Goal: Information Seeking & Learning: Understand process/instructions

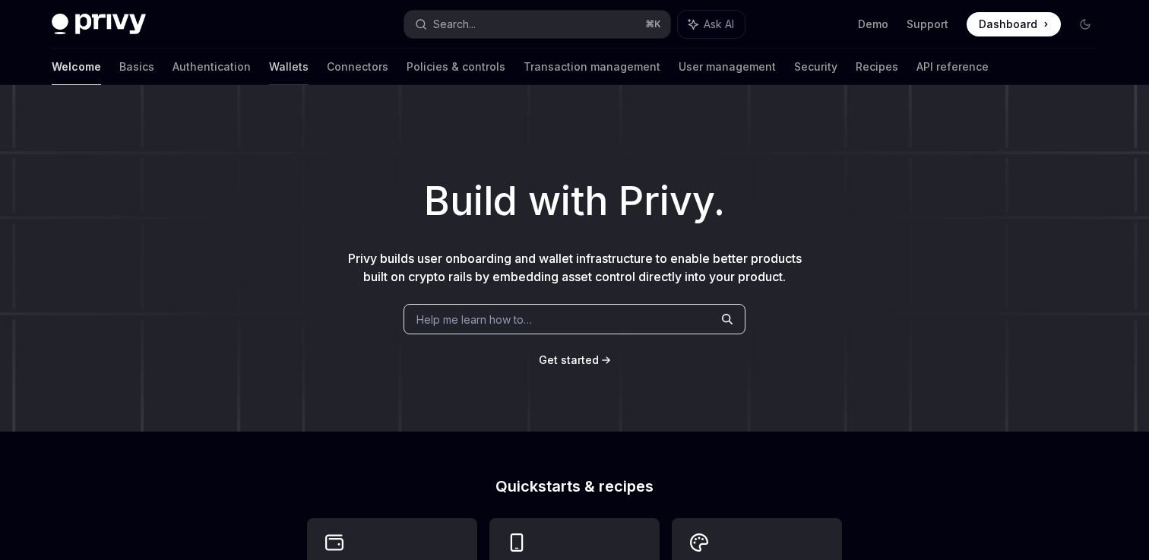
click at [269, 63] on link "Wallets" at bounding box center [289, 67] width 40 height 36
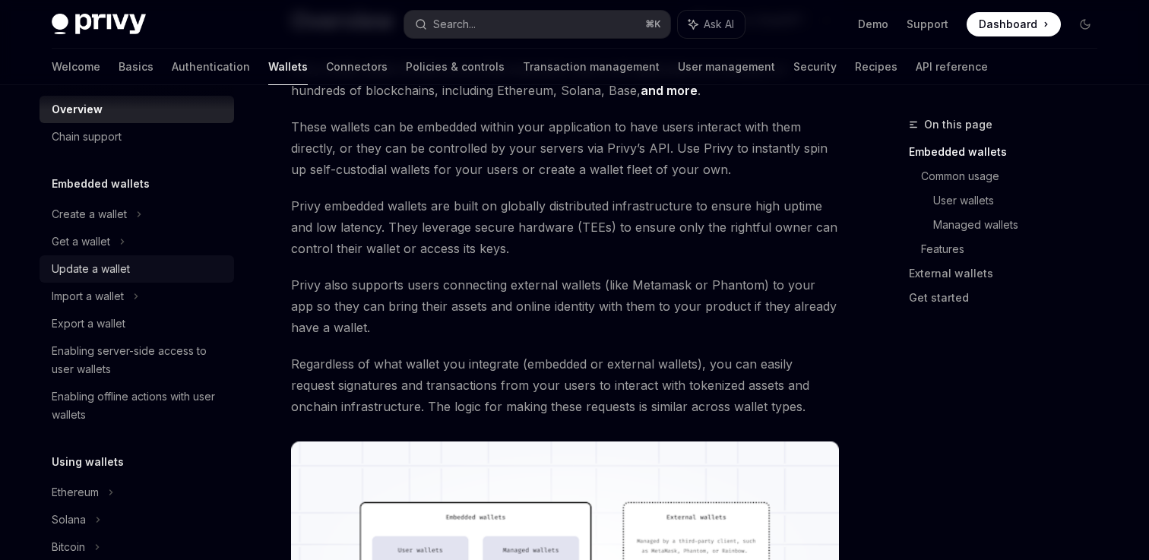
scroll to position [20, 0]
click at [406, 78] on link "Policies & controls" at bounding box center [455, 67] width 99 height 36
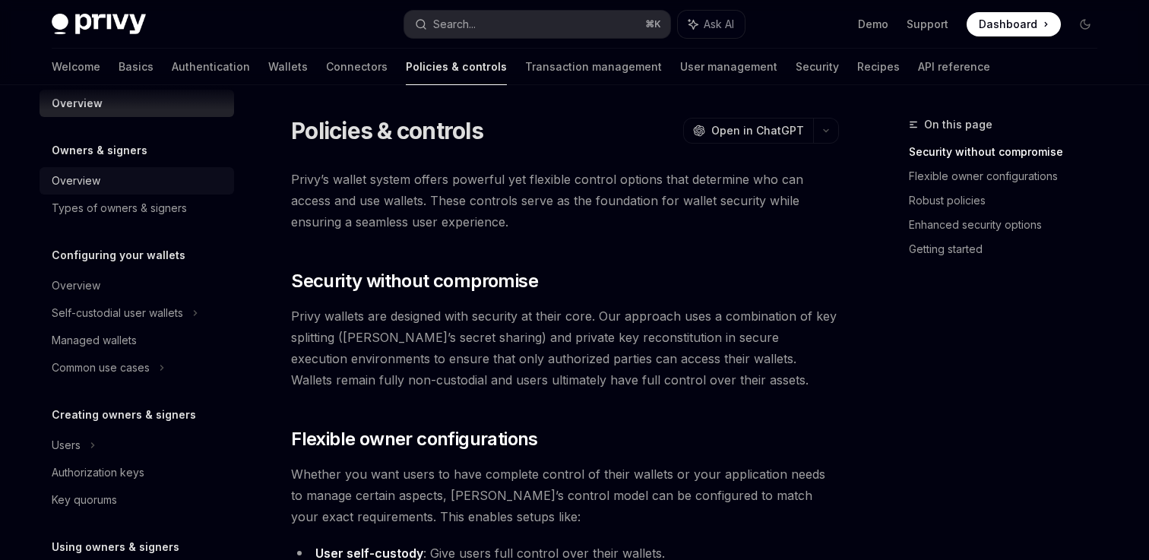
click at [71, 172] on div "Overview" at bounding box center [76, 181] width 49 height 18
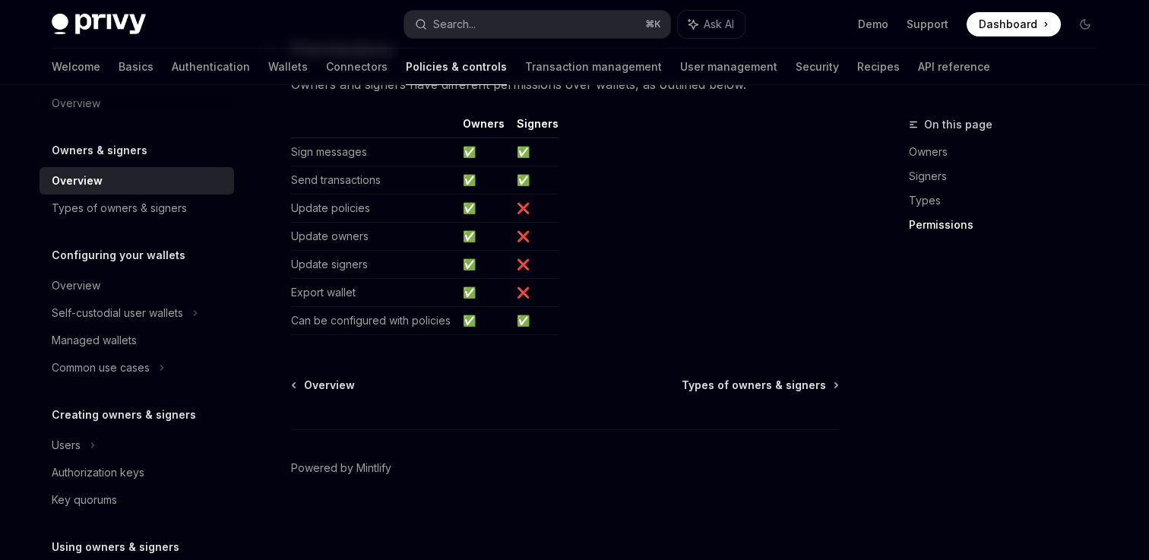
scroll to position [1362, 0]
click at [73, 281] on div "Overview" at bounding box center [76, 286] width 49 height 18
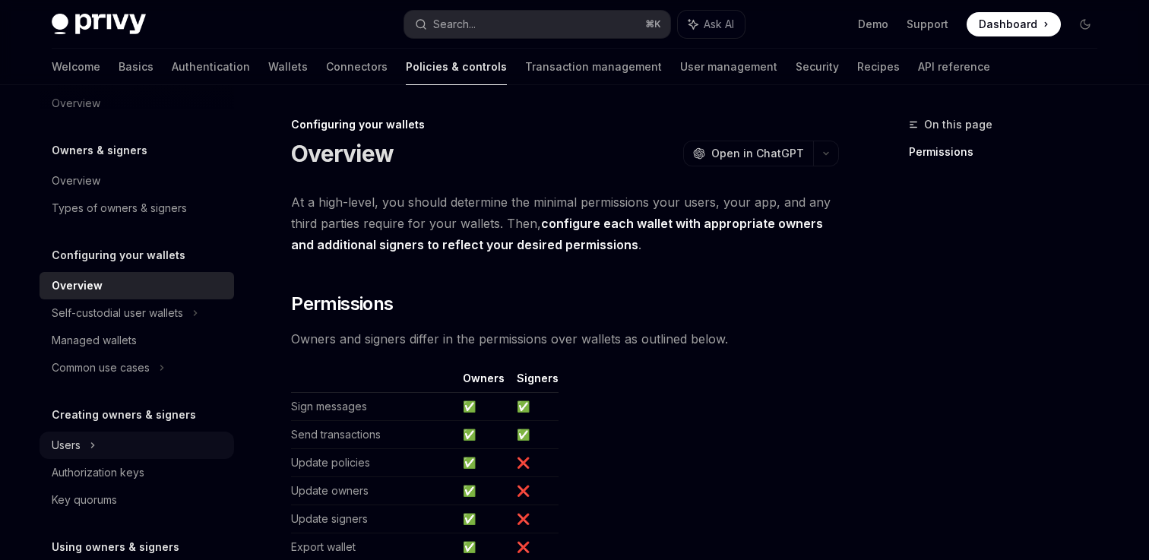
click at [141, 451] on div "Users" at bounding box center [137, 445] width 195 height 27
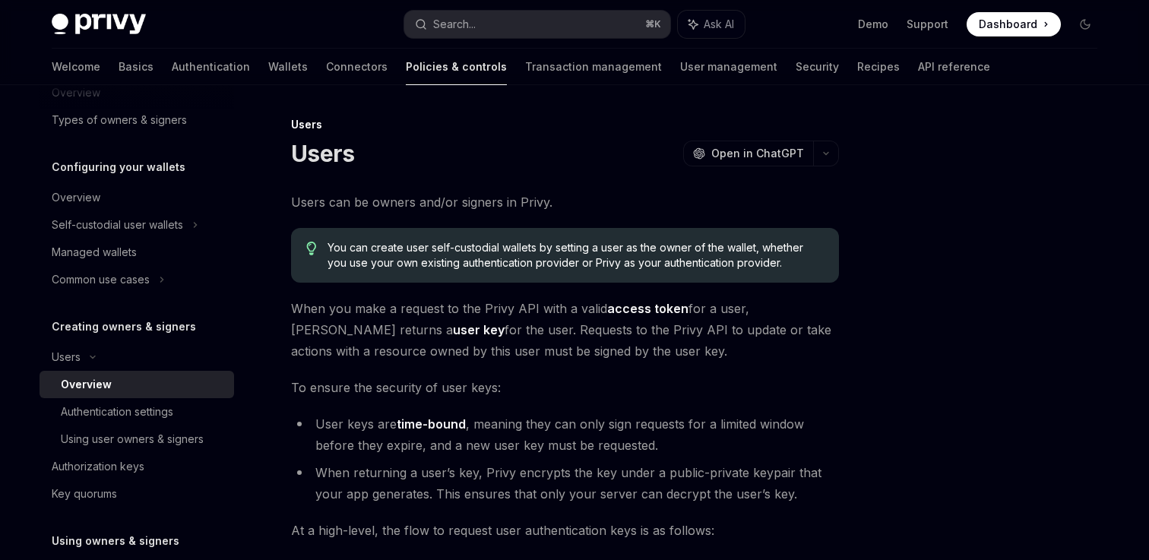
scroll to position [172, 0]
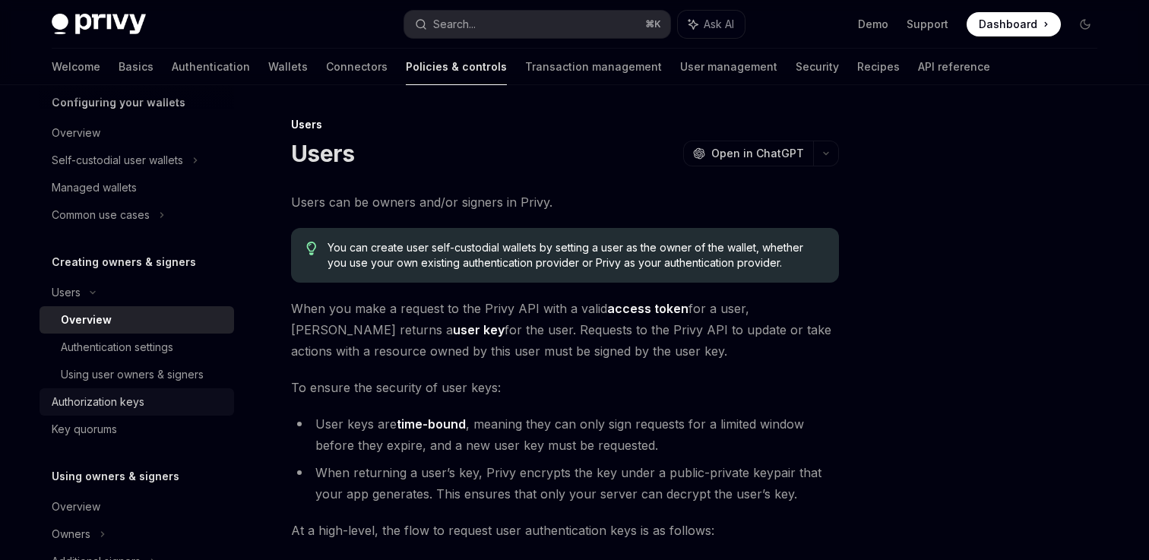
click at [133, 394] on div "Authorization keys" at bounding box center [98, 402] width 93 height 18
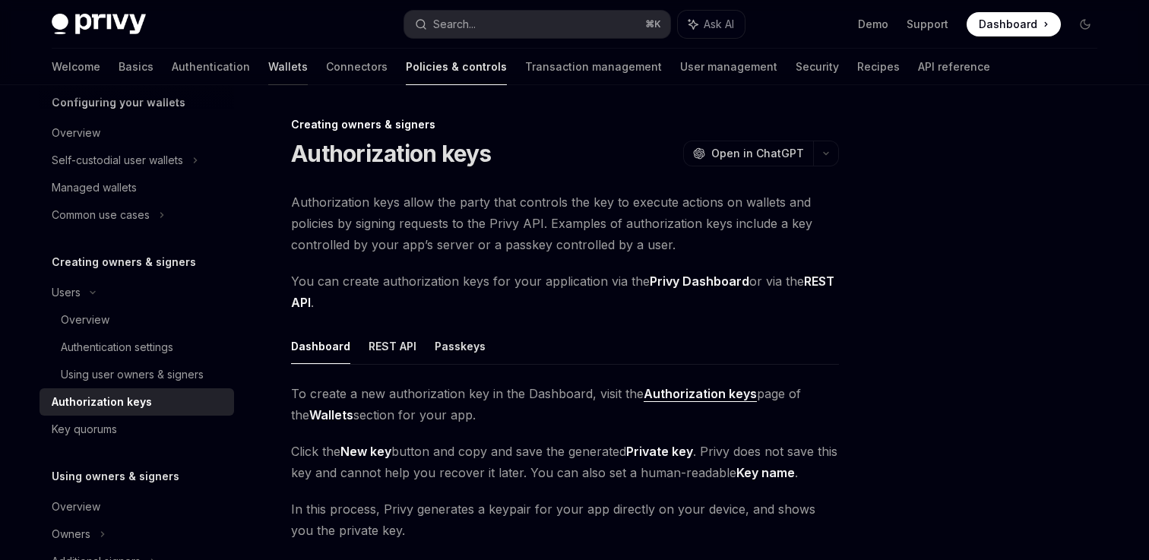
click at [268, 81] on link "Wallets" at bounding box center [288, 67] width 40 height 36
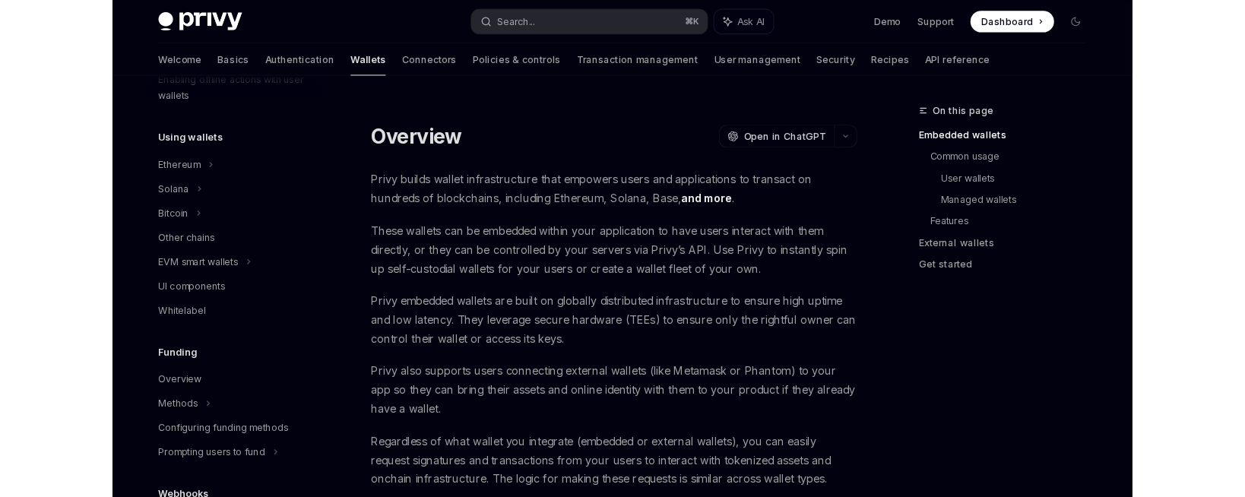
scroll to position [326, 0]
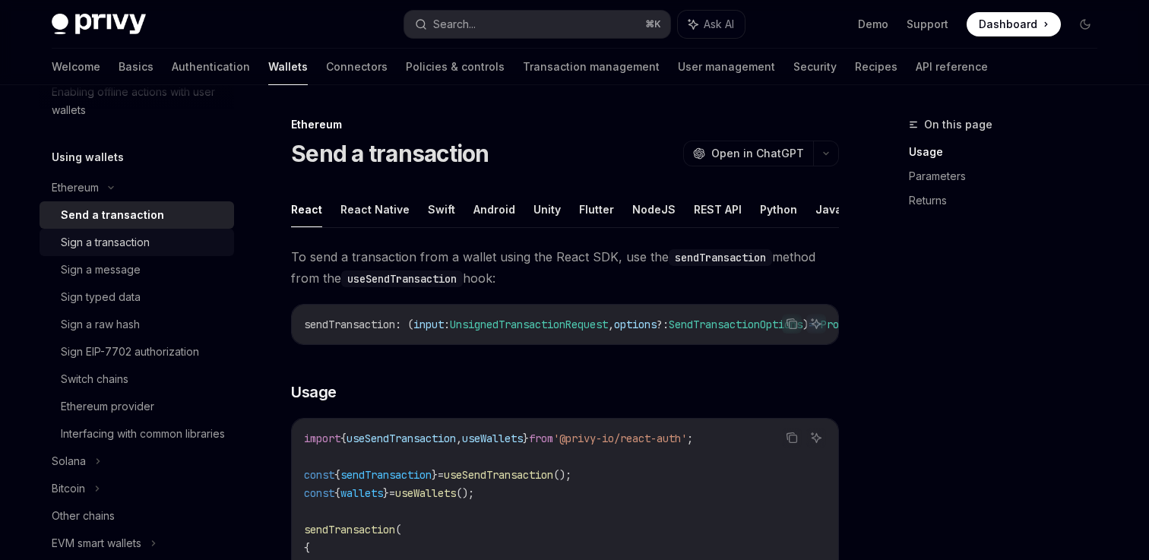
click at [96, 247] on div "Sign a transaction" at bounding box center [105, 242] width 89 height 18
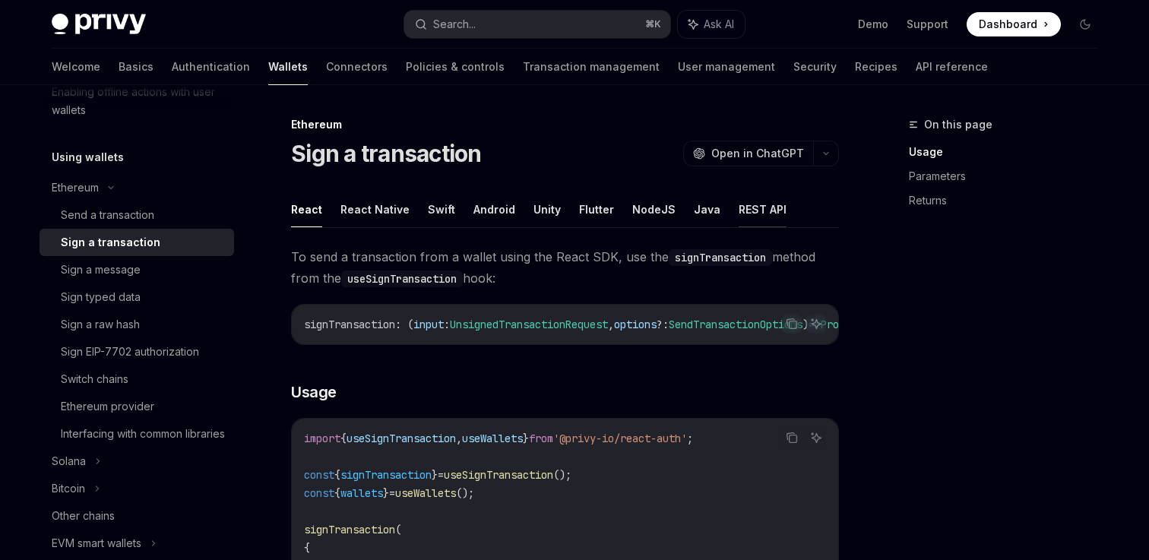
click at [765, 215] on button "REST API" at bounding box center [763, 209] width 48 height 36
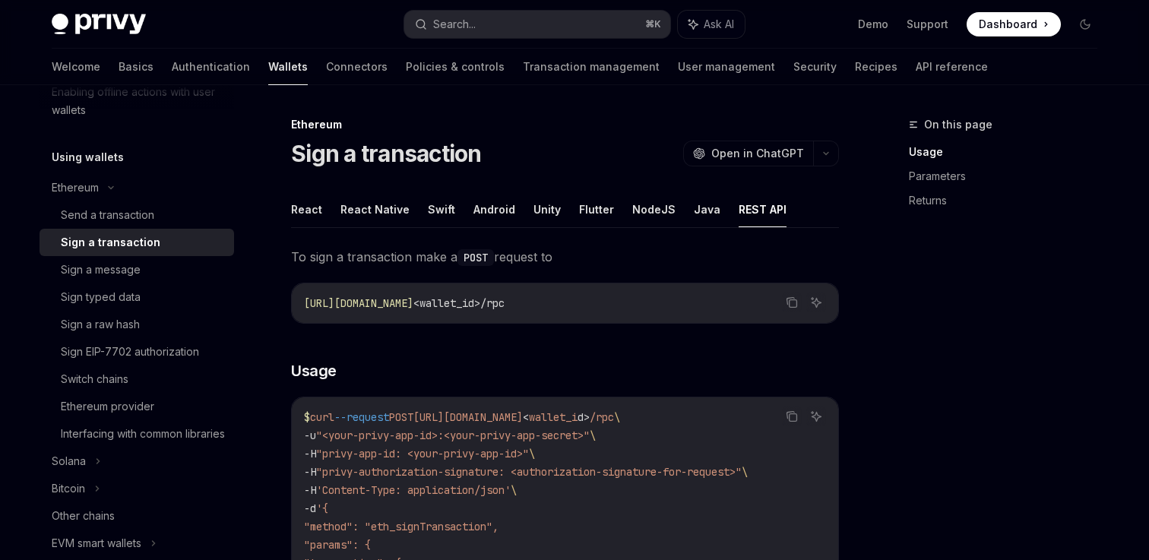
type textarea "*"
